Goal: Information Seeking & Learning: Learn about a topic

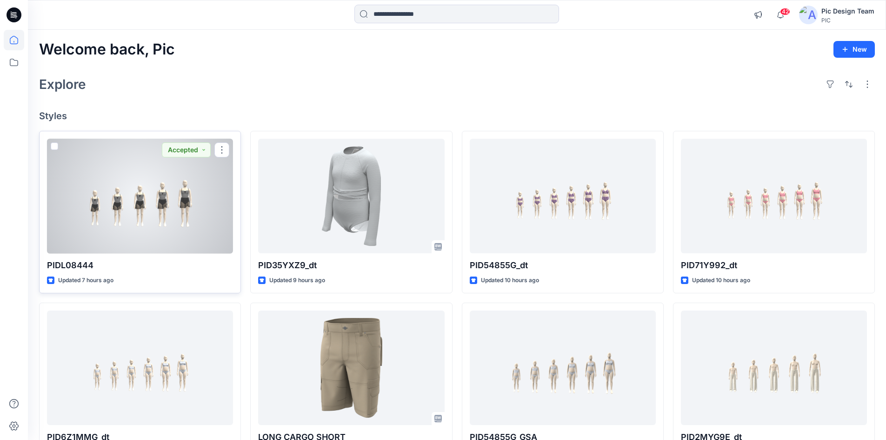
click at [187, 201] on div at bounding box center [140, 196] width 186 height 115
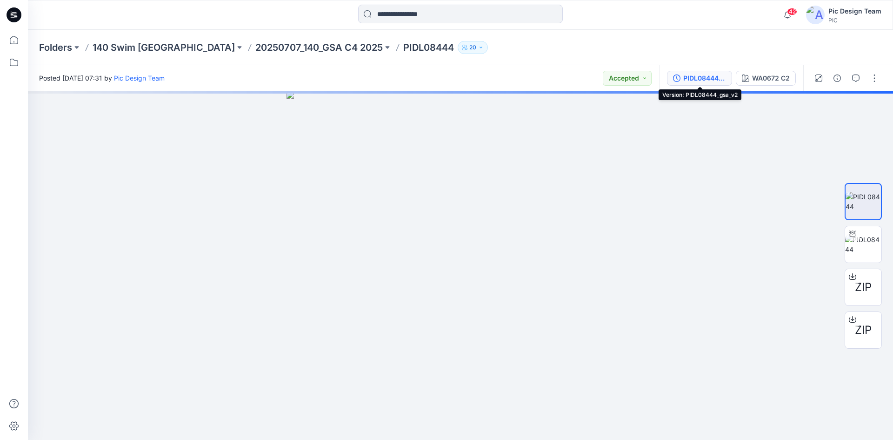
click at [696, 83] on button "PIDL08444_gsa_v2" at bounding box center [699, 78] width 65 height 15
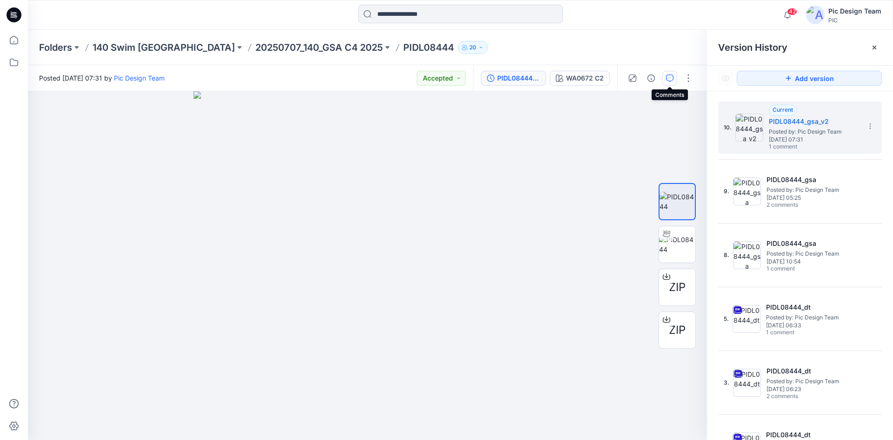
click at [672, 79] on icon "button" at bounding box center [669, 77] width 7 height 7
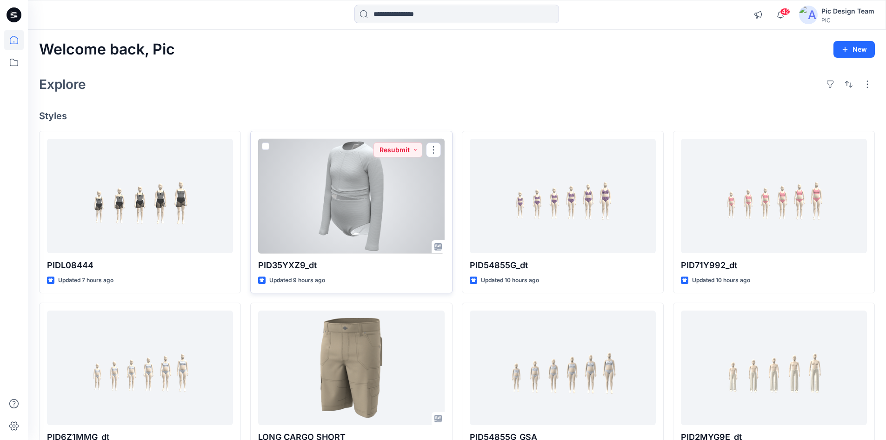
click at [343, 174] on div at bounding box center [351, 196] width 186 height 115
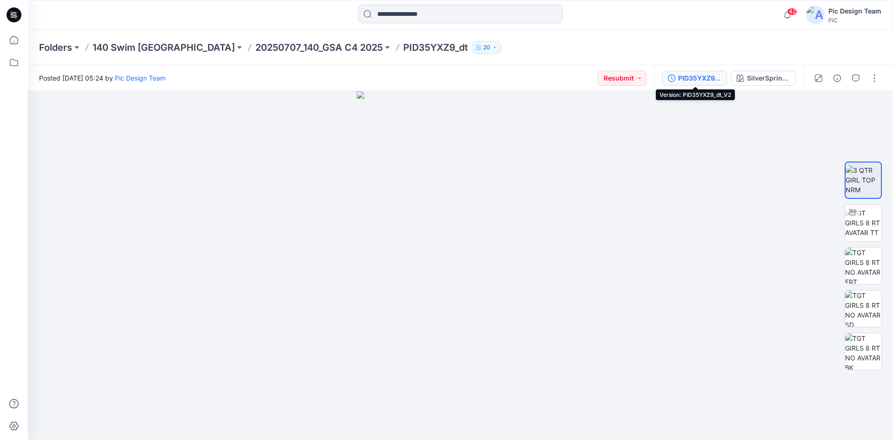
click at [703, 73] on div "PID35YXZ9_dt_V2" at bounding box center [699, 78] width 43 height 10
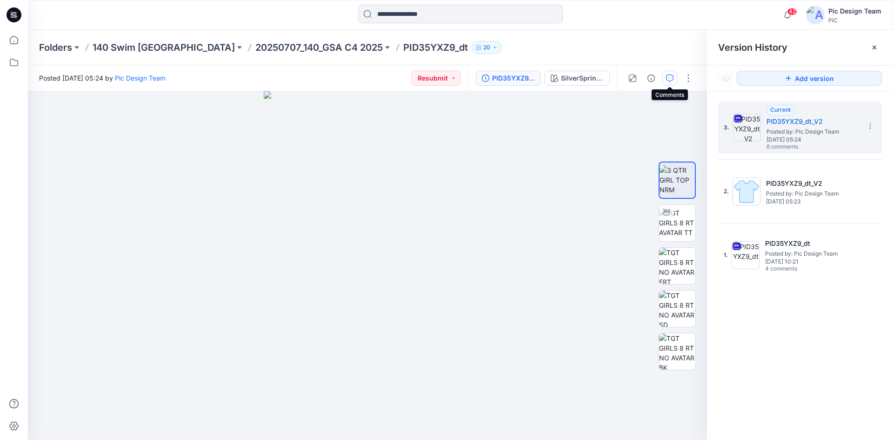
click at [672, 82] on button "button" at bounding box center [670, 78] width 15 height 15
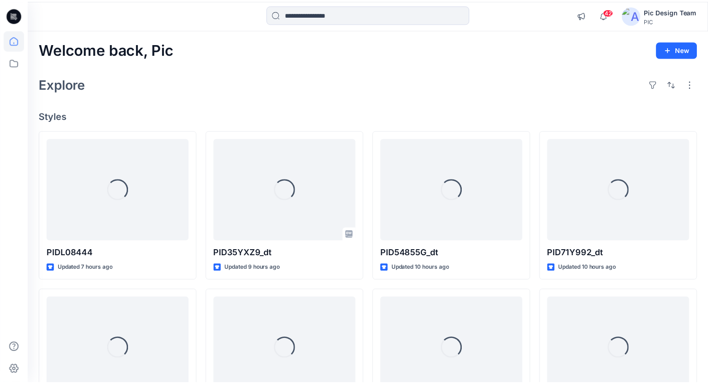
scroll to position [8, 0]
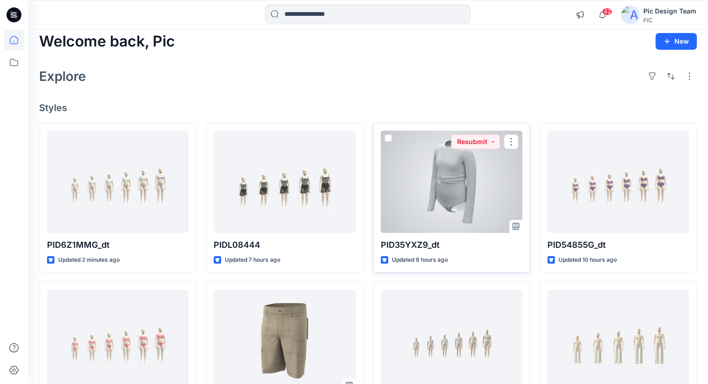
click at [419, 177] on div at bounding box center [451, 182] width 141 height 102
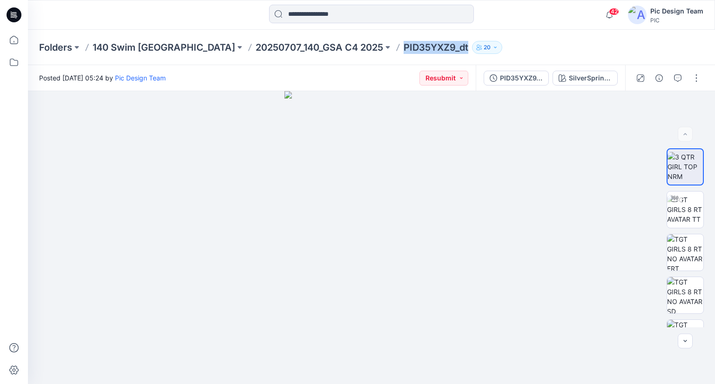
drag, startPoint x: 328, startPoint y: 49, endPoint x: 391, endPoint y: 52, distance: 63.3
click at [403, 52] on p "PID35YXZ9_dt" at bounding box center [435, 47] width 65 height 13
click at [475, 40] on div "Folders 140 Swim USA 20250707_140_GSA C4 2025 PID35YXZ9_dt 20" at bounding box center [371, 47] width 687 height 35
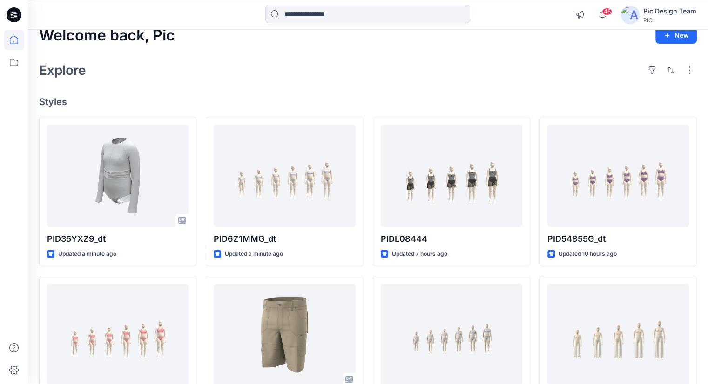
scroll to position [6, 0]
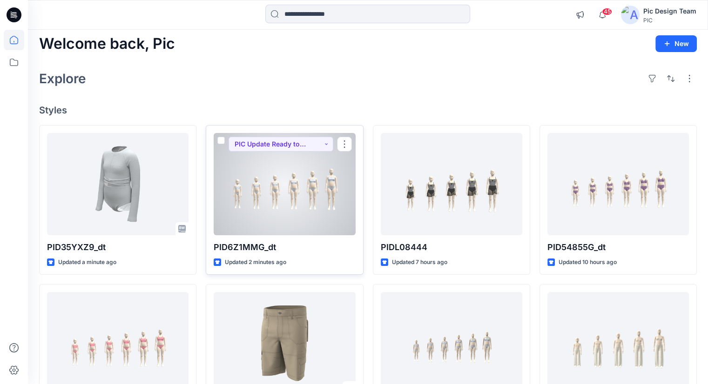
click at [261, 157] on div at bounding box center [284, 184] width 141 height 102
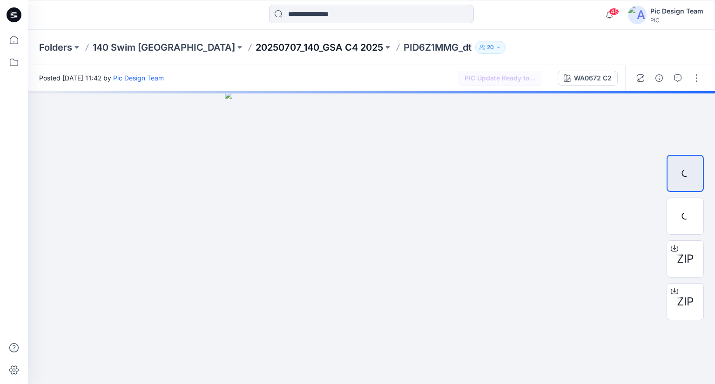
click at [255, 50] on p "20250707_140_GSA C4 2025" at bounding box center [318, 47] width 127 height 13
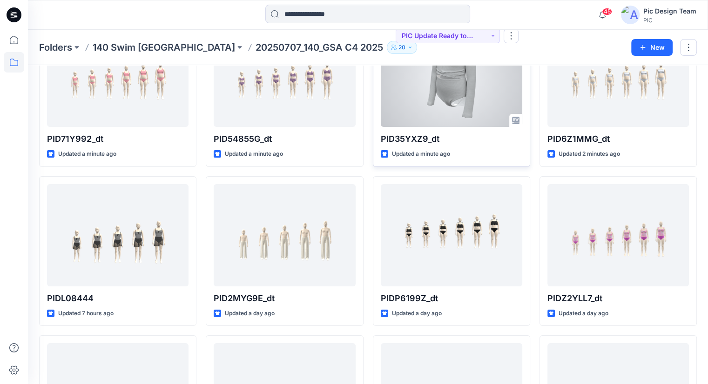
scroll to position [93, 0]
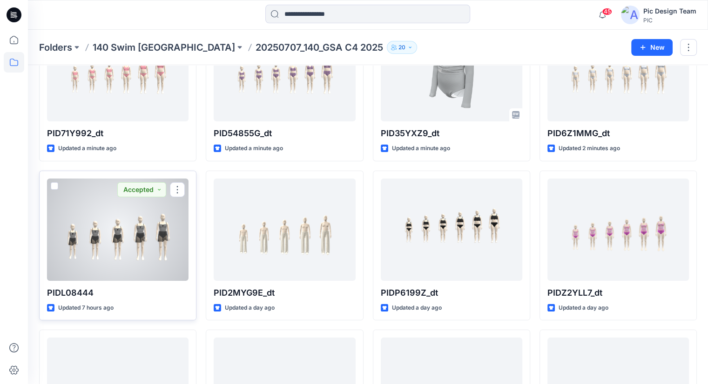
click at [85, 233] on div at bounding box center [117, 230] width 141 height 102
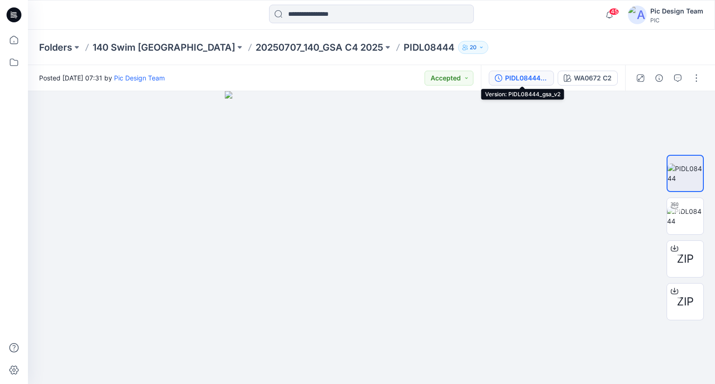
click at [529, 71] on button "PIDL08444_gsa_v2" at bounding box center [521, 78] width 65 height 15
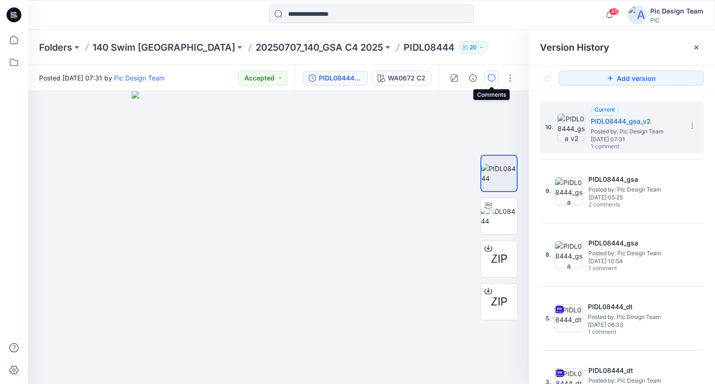
click at [497, 74] on button "button" at bounding box center [491, 78] width 15 height 15
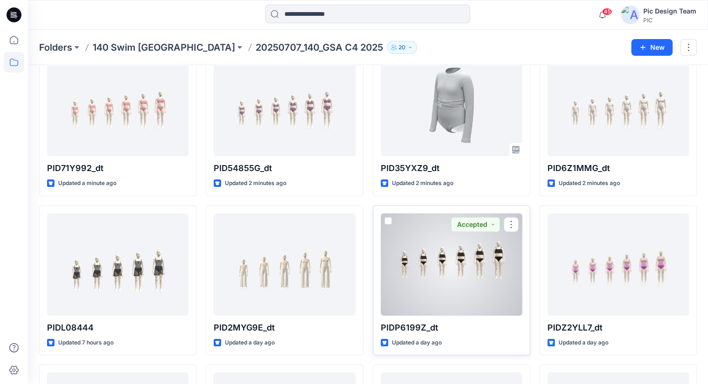
scroll to position [56, 0]
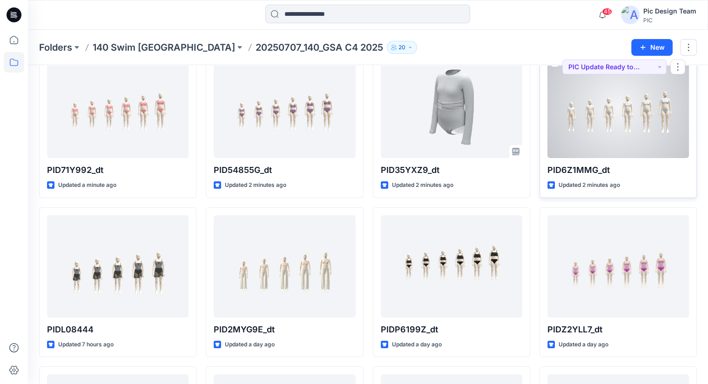
click at [675, 110] on div at bounding box center [617, 107] width 141 height 102
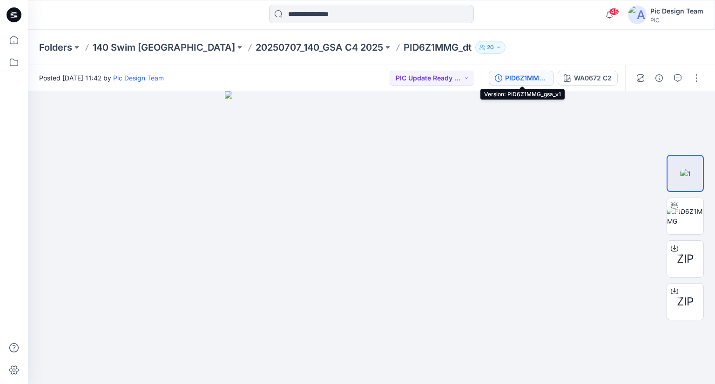
click at [505, 77] on div "PID6Z1MMG_gsa_v1" at bounding box center [526, 78] width 43 height 10
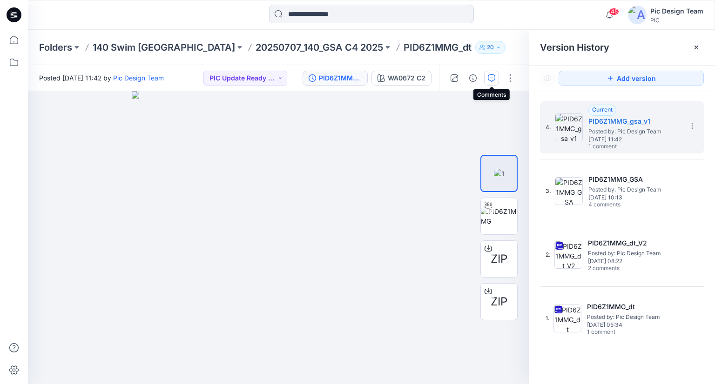
click at [486, 80] on button "button" at bounding box center [491, 78] width 15 height 15
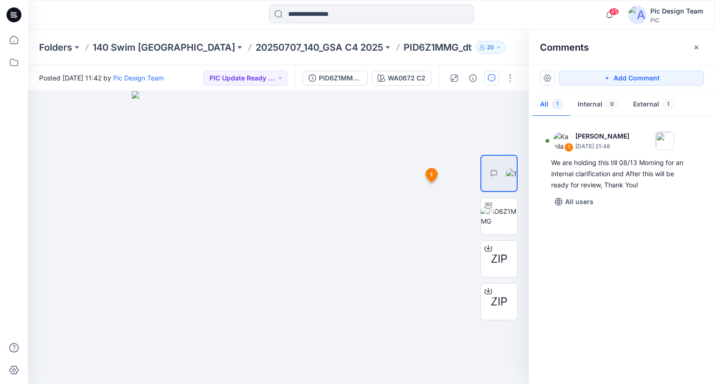
click at [487, 37] on div "Folders 140 Swim USA 20250707_140_GSA C4 2025 PID6Z1MMG_dt 20" at bounding box center [371, 47] width 687 height 35
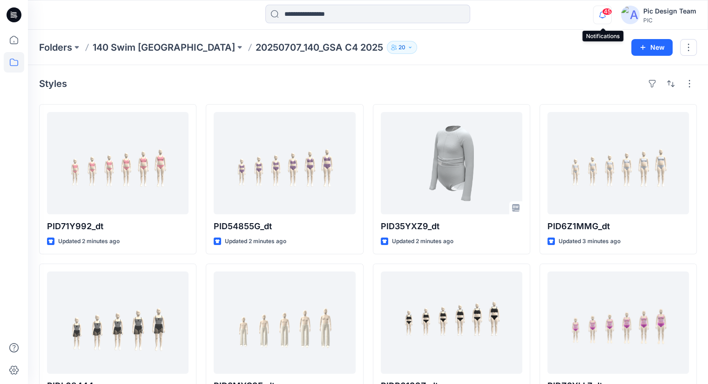
click at [607, 15] on icon "button" at bounding box center [602, 15] width 18 height 19
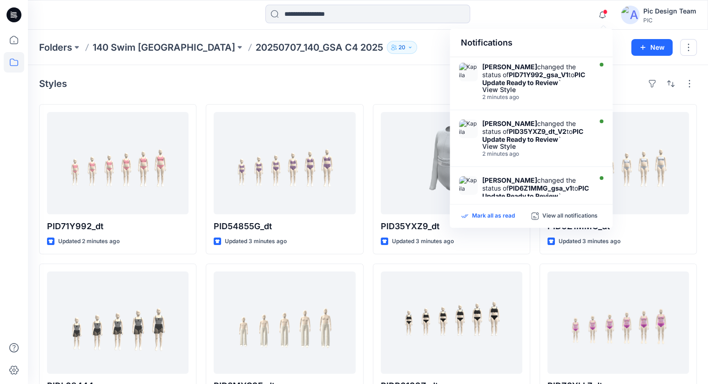
click at [476, 215] on p "Mark all as read" at bounding box center [493, 216] width 43 height 8
click at [602, 15] on icon "button" at bounding box center [602, 15] width 18 height 19
